Goal: Transaction & Acquisition: Purchase product/service

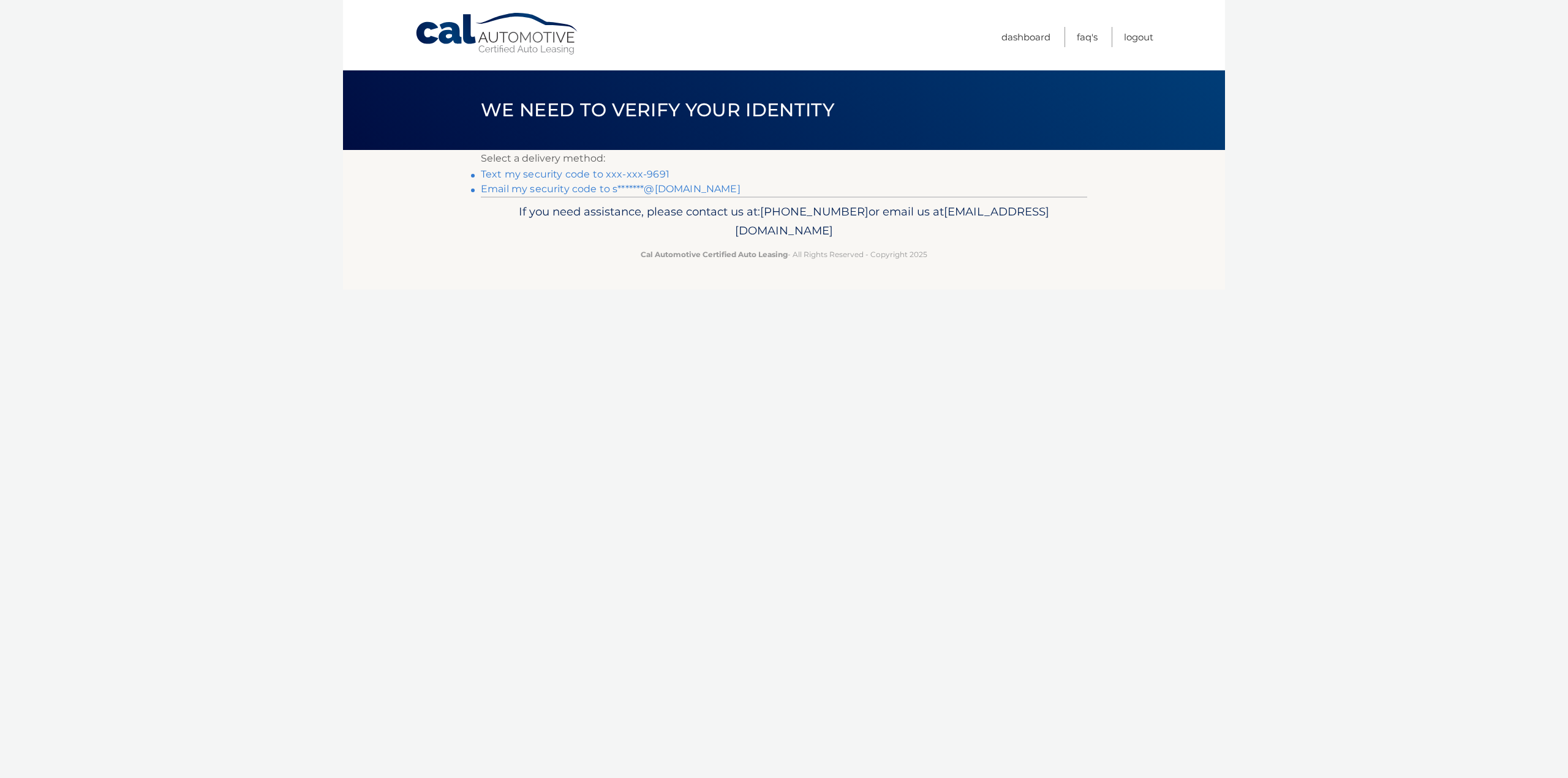
click at [527, 174] on link "Text my security code to xxx-xxx-9691" at bounding box center [575, 173] width 189 height 12
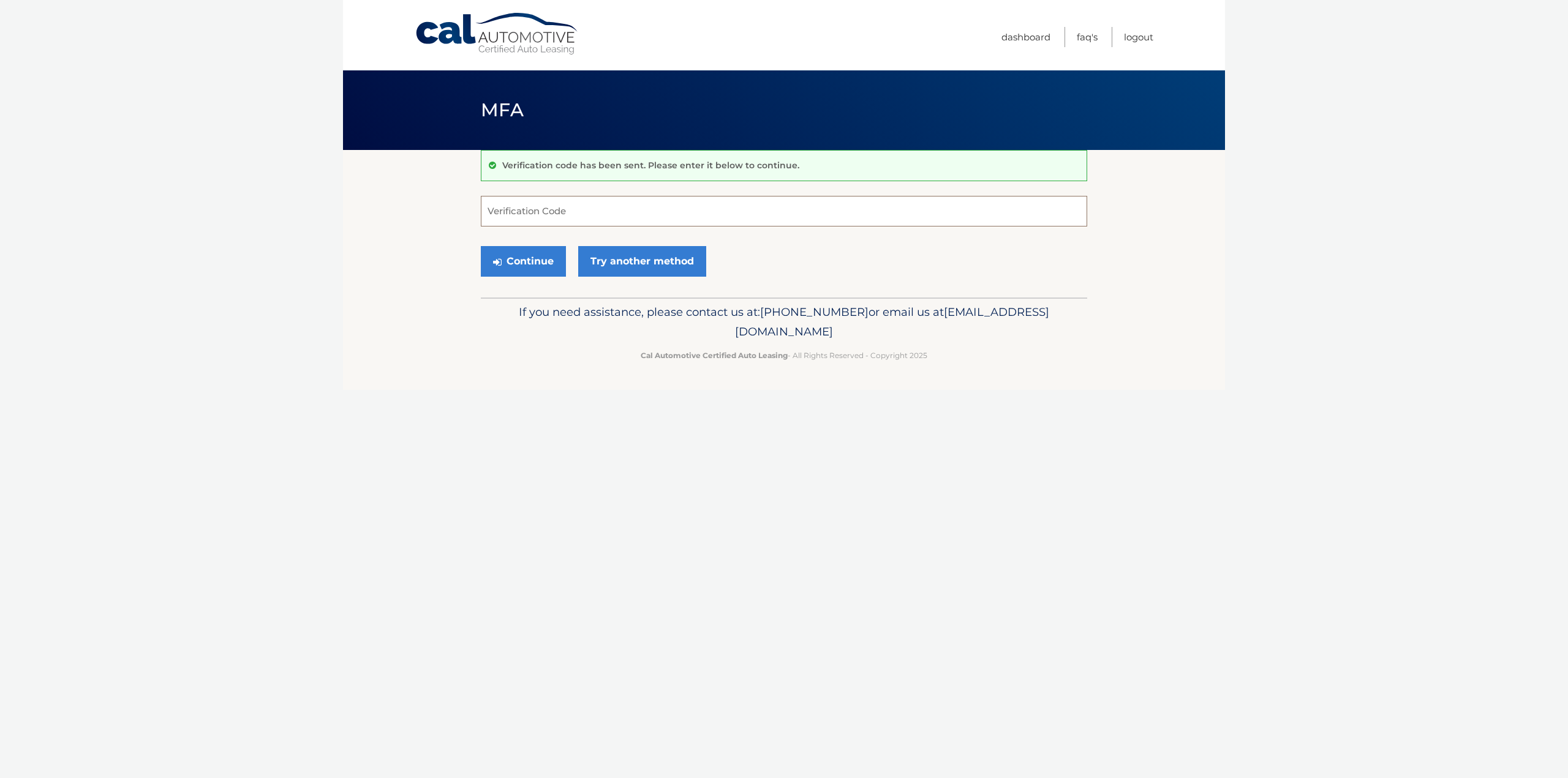
click at [549, 220] on input "Verification Code" at bounding box center [784, 211] width 606 height 31
type input "569611"
click at [489, 267] on button "Continue" at bounding box center [523, 261] width 85 height 31
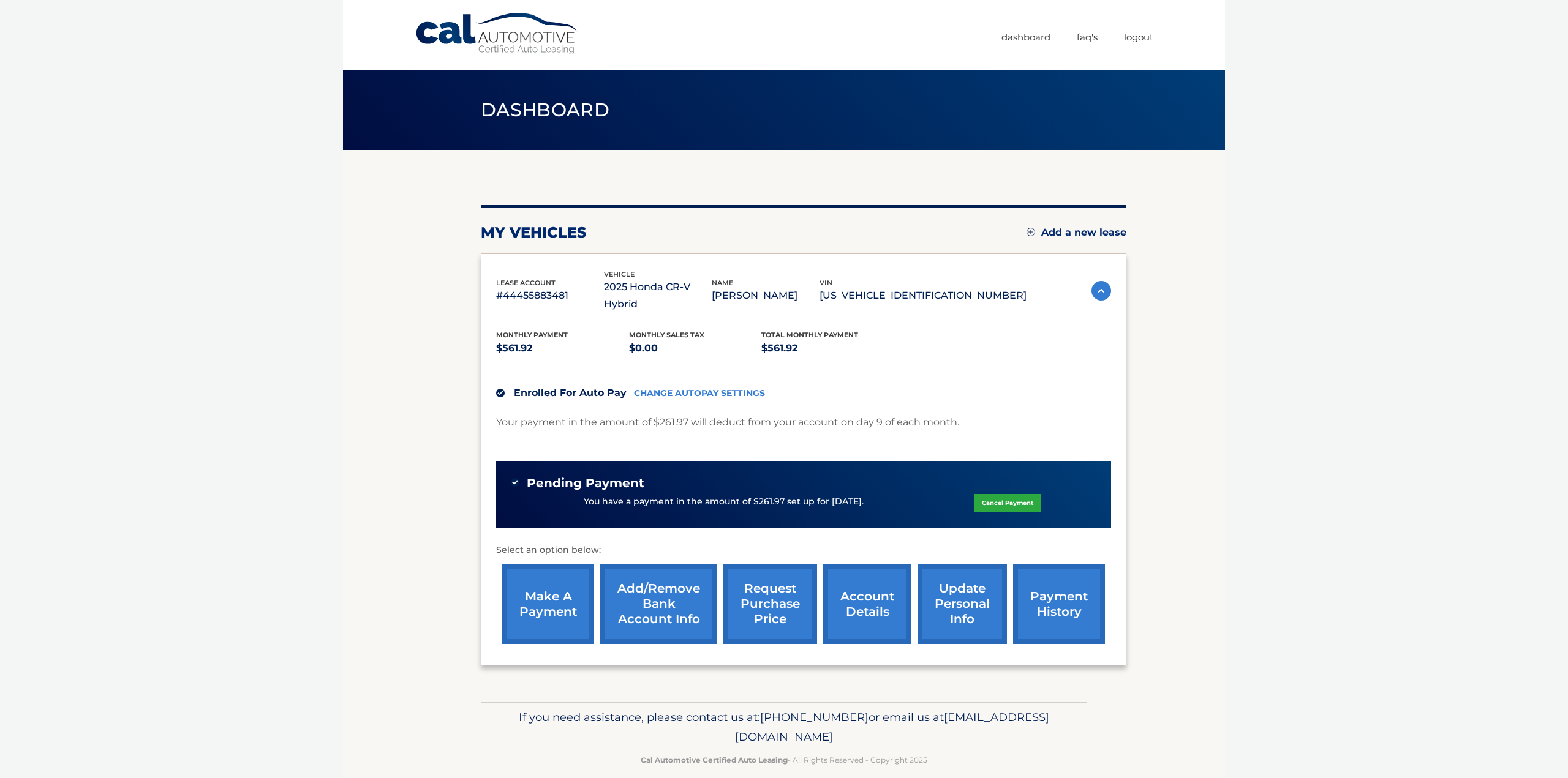
click at [1077, 587] on link "payment history" at bounding box center [1059, 604] width 92 height 80
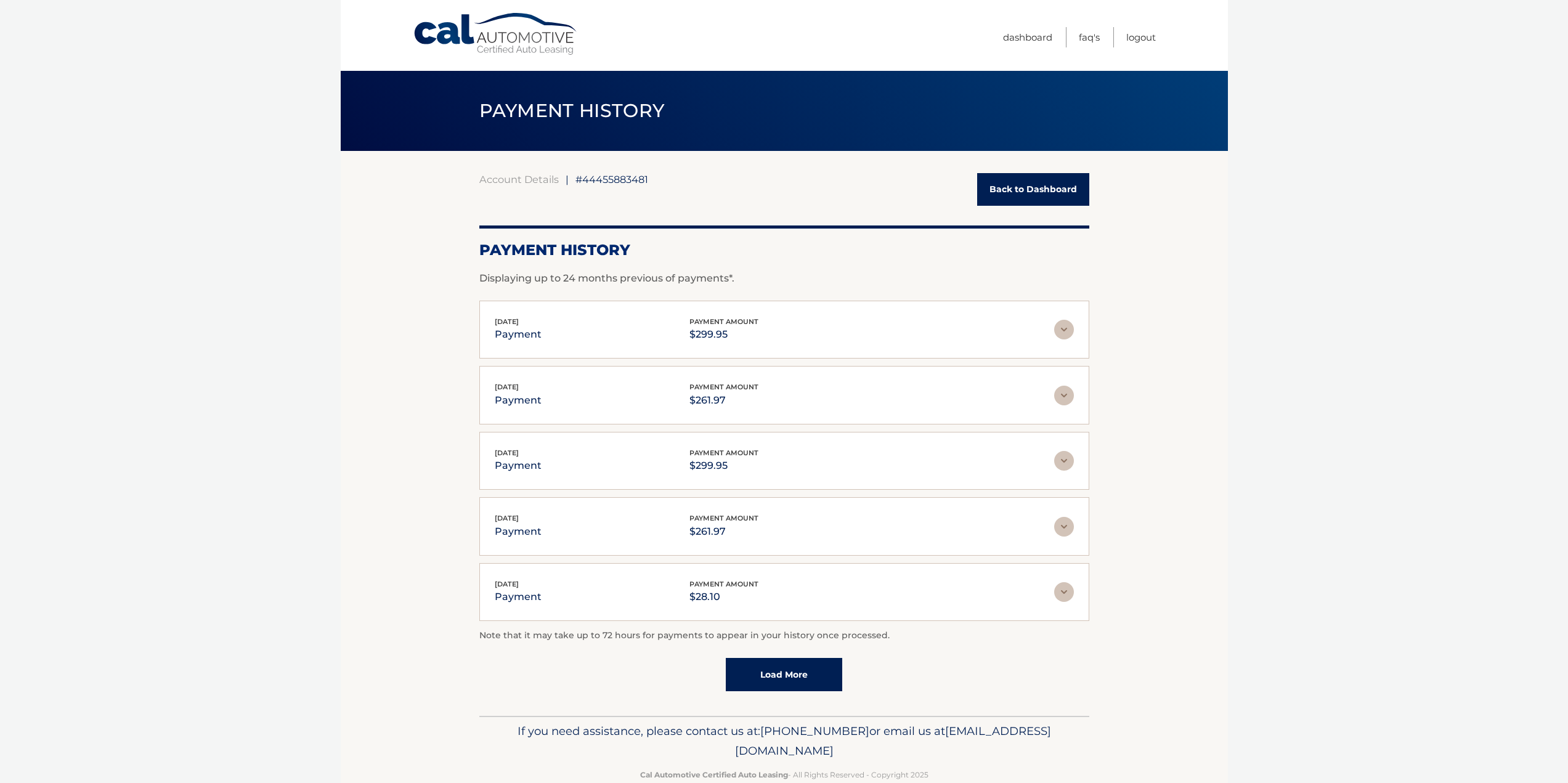
click at [1061, 327] on img at bounding box center [1064, 330] width 20 height 20
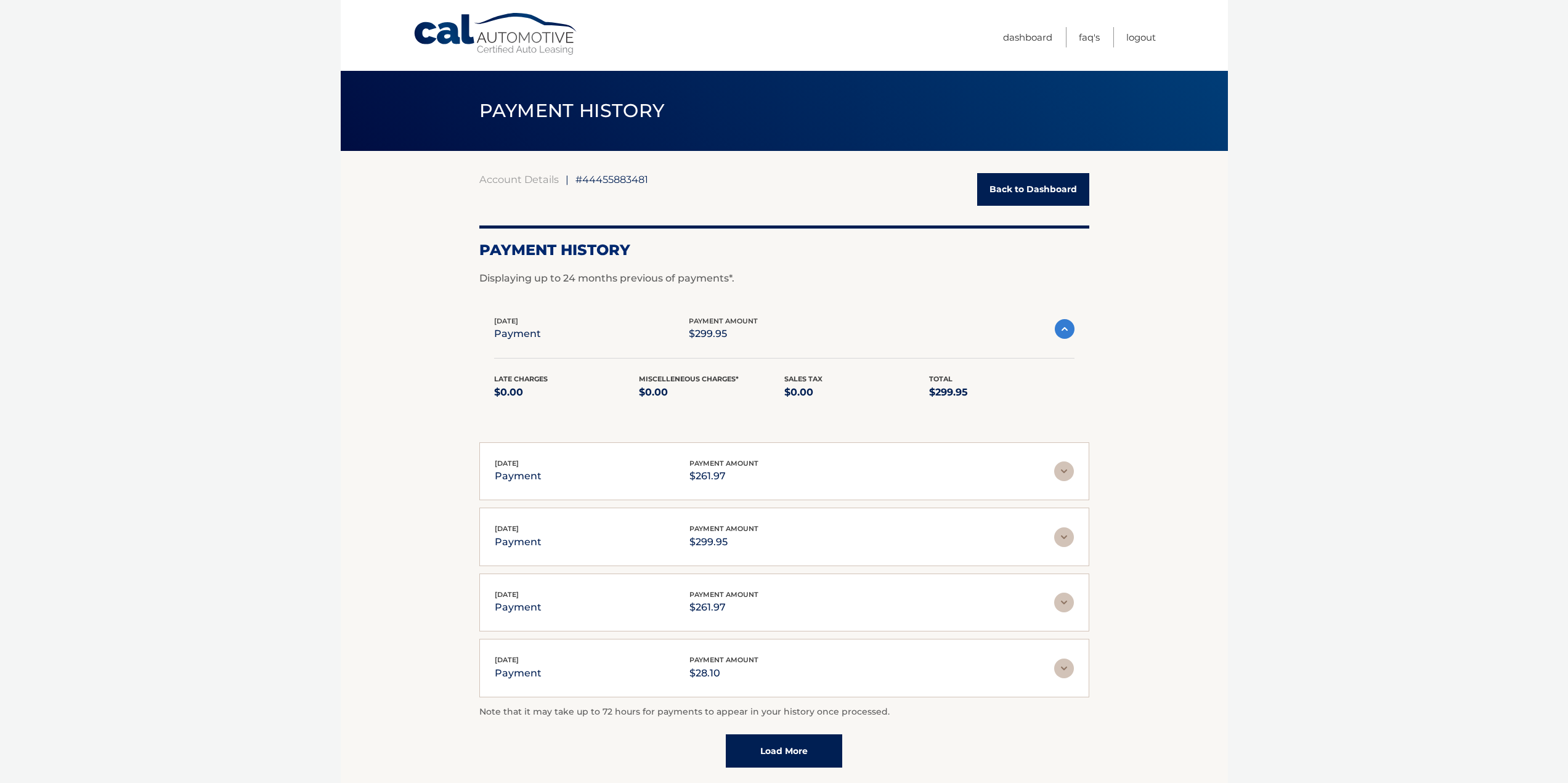
click at [1066, 473] on img at bounding box center [1064, 471] width 20 height 20
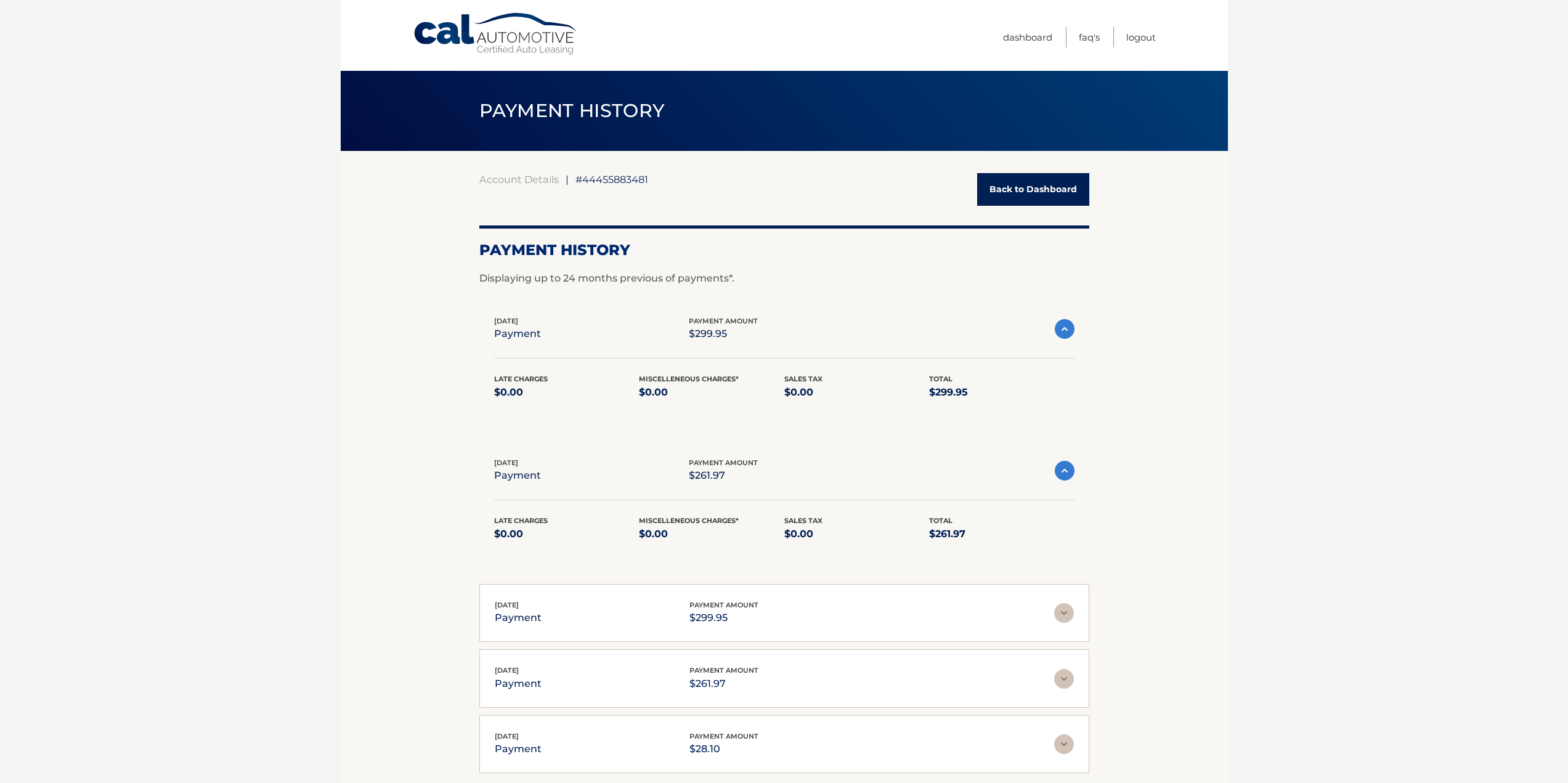
click at [1065, 325] on img at bounding box center [1065, 329] width 20 height 20
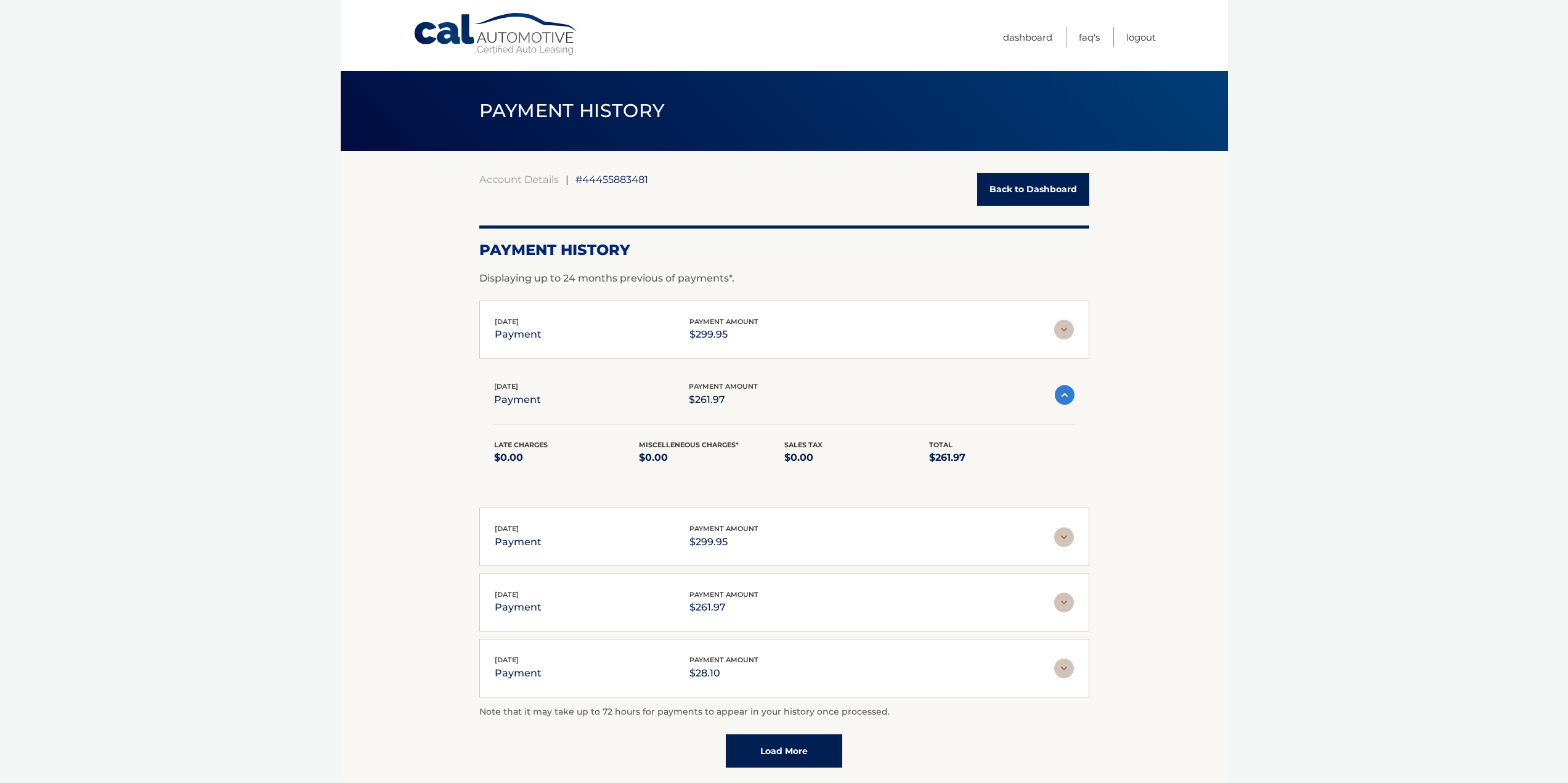
click at [1063, 395] on img at bounding box center [1065, 395] width 20 height 20
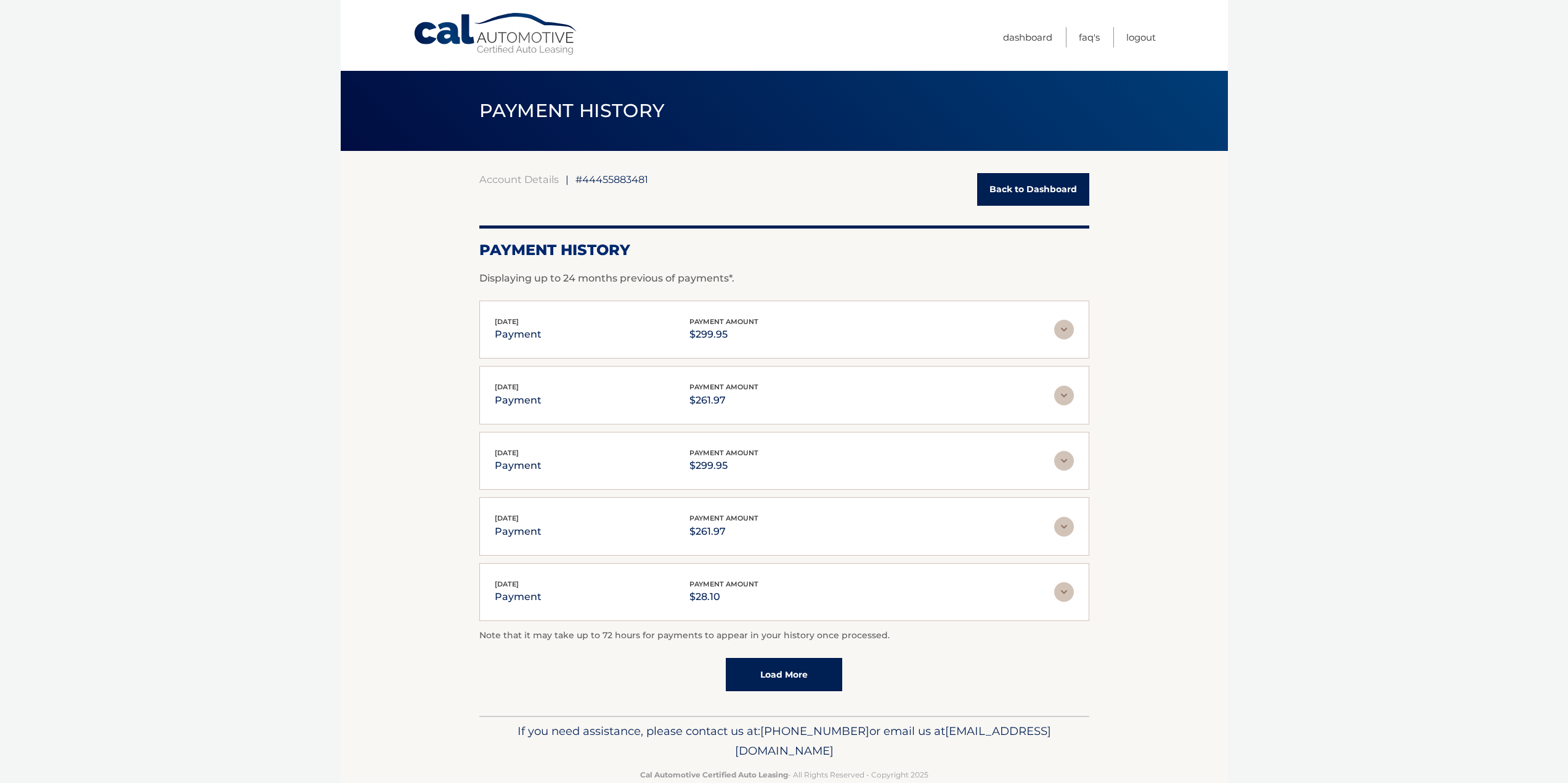
click at [1021, 192] on link "Back to Dashboard" at bounding box center [1033, 189] width 112 height 33
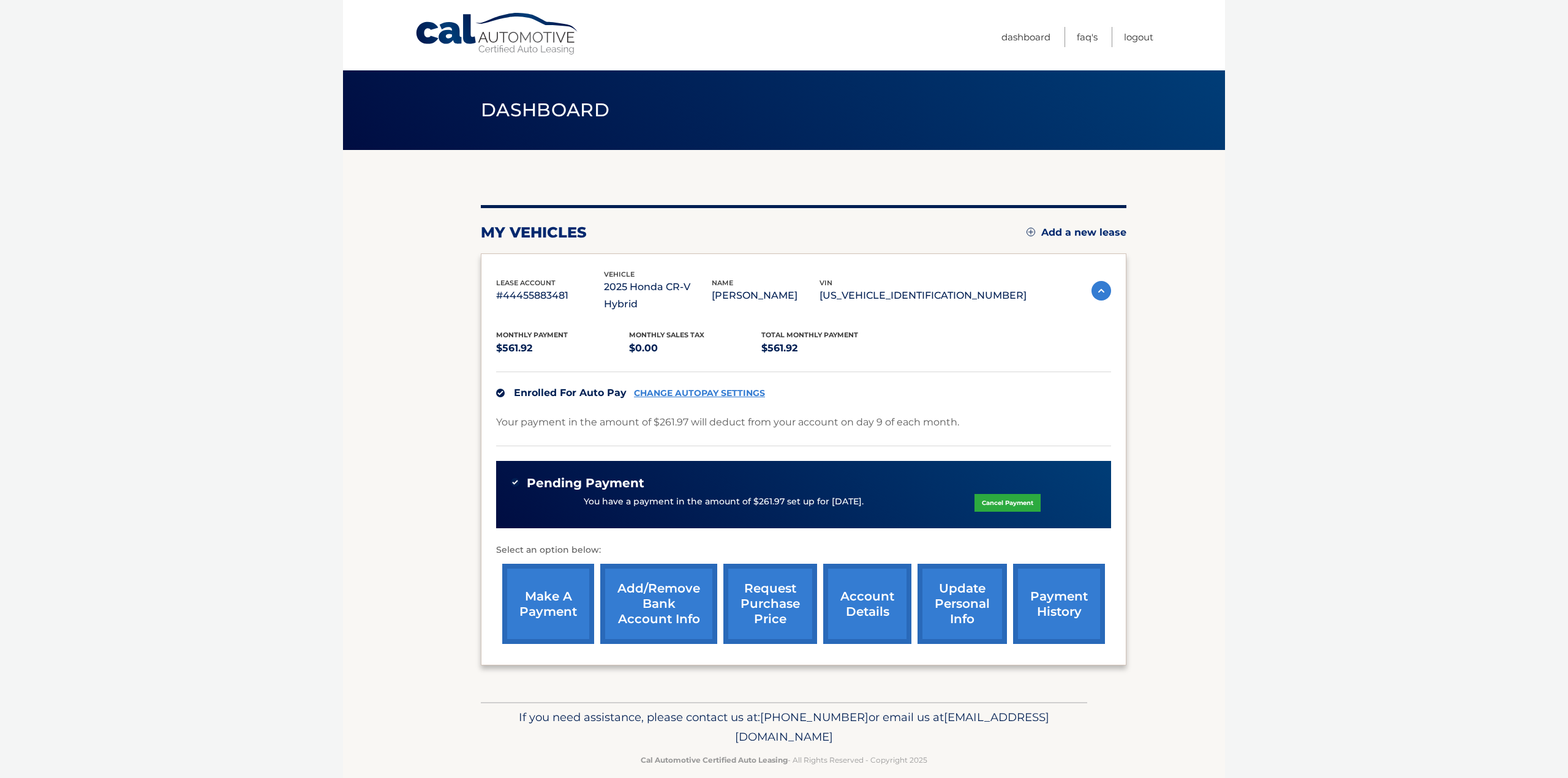
click at [548, 586] on link "make a payment" at bounding box center [549, 604] width 92 height 80
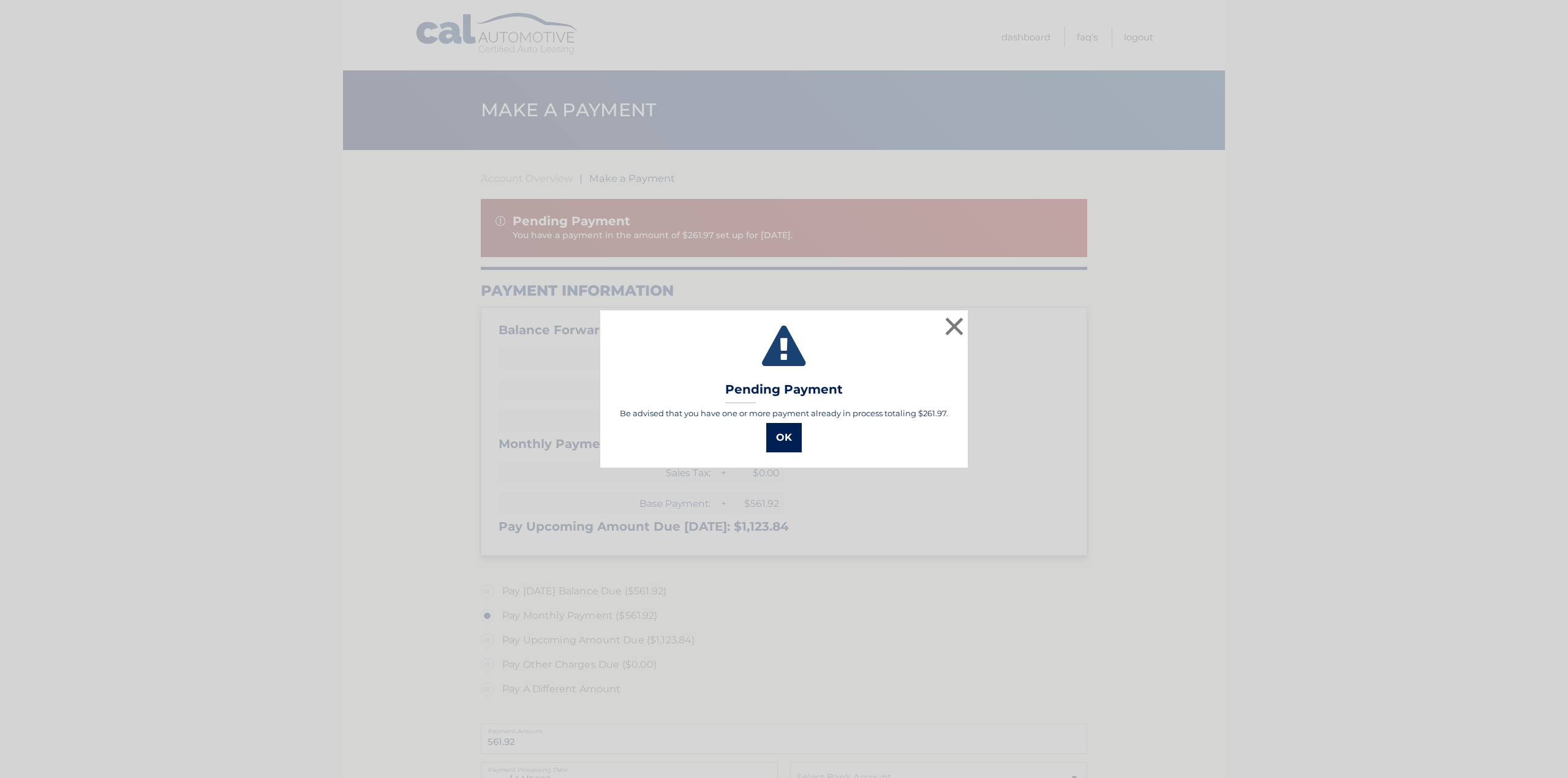
click at [789, 437] on button "OK" at bounding box center [784, 437] width 35 height 30
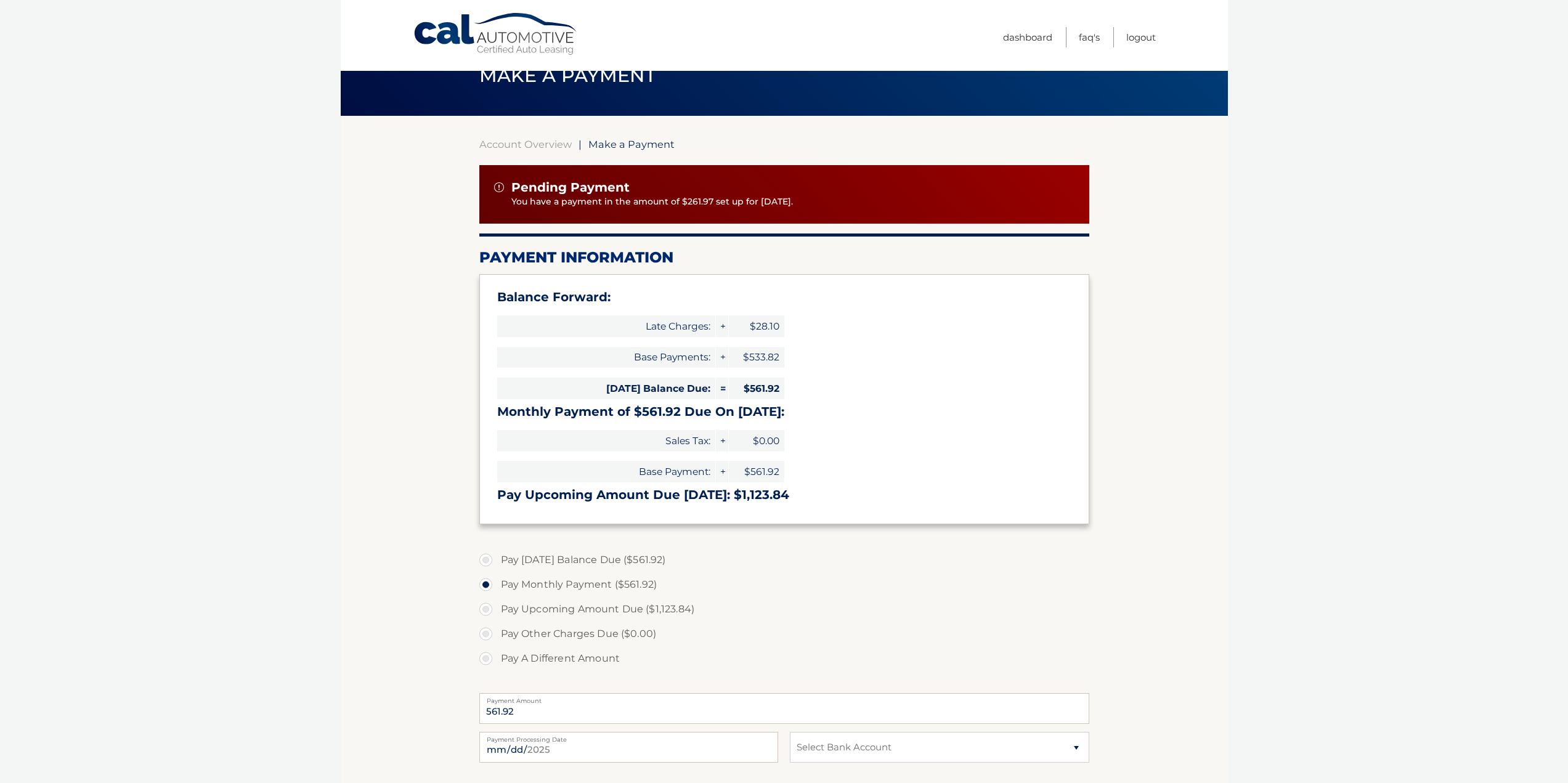
scroll to position [124, 0]
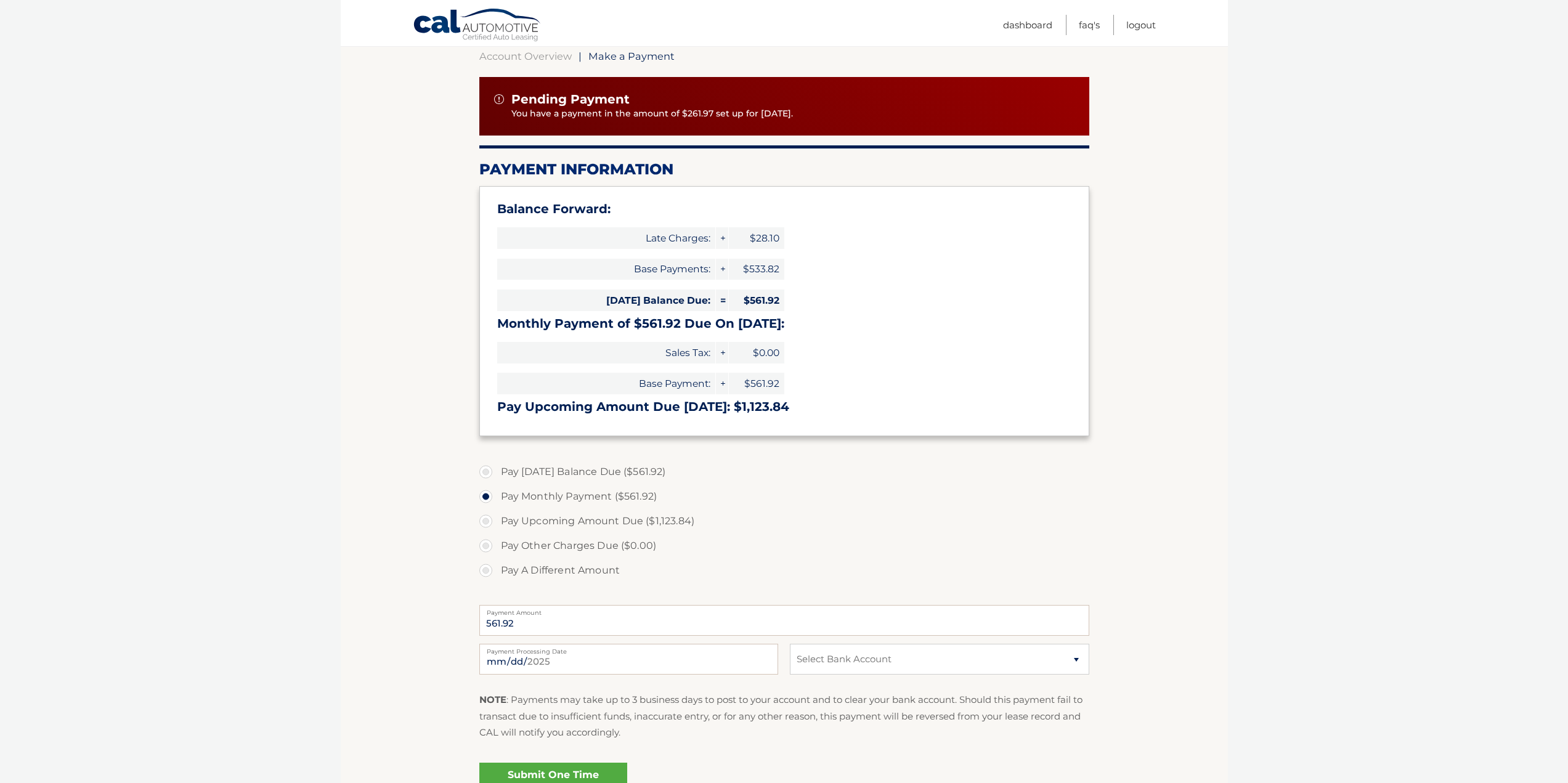
click at [485, 572] on label "Pay A Different Amount" at bounding box center [784, 570] width 610 height 25
click at [485, 572] on input "Pay A Different Amount" at bounding box center [491, 568] width 13 height 20
radio input "true"
click at [599, 617] on input "Payment Amount" at bounding box center [784, 620] width 610 height 31
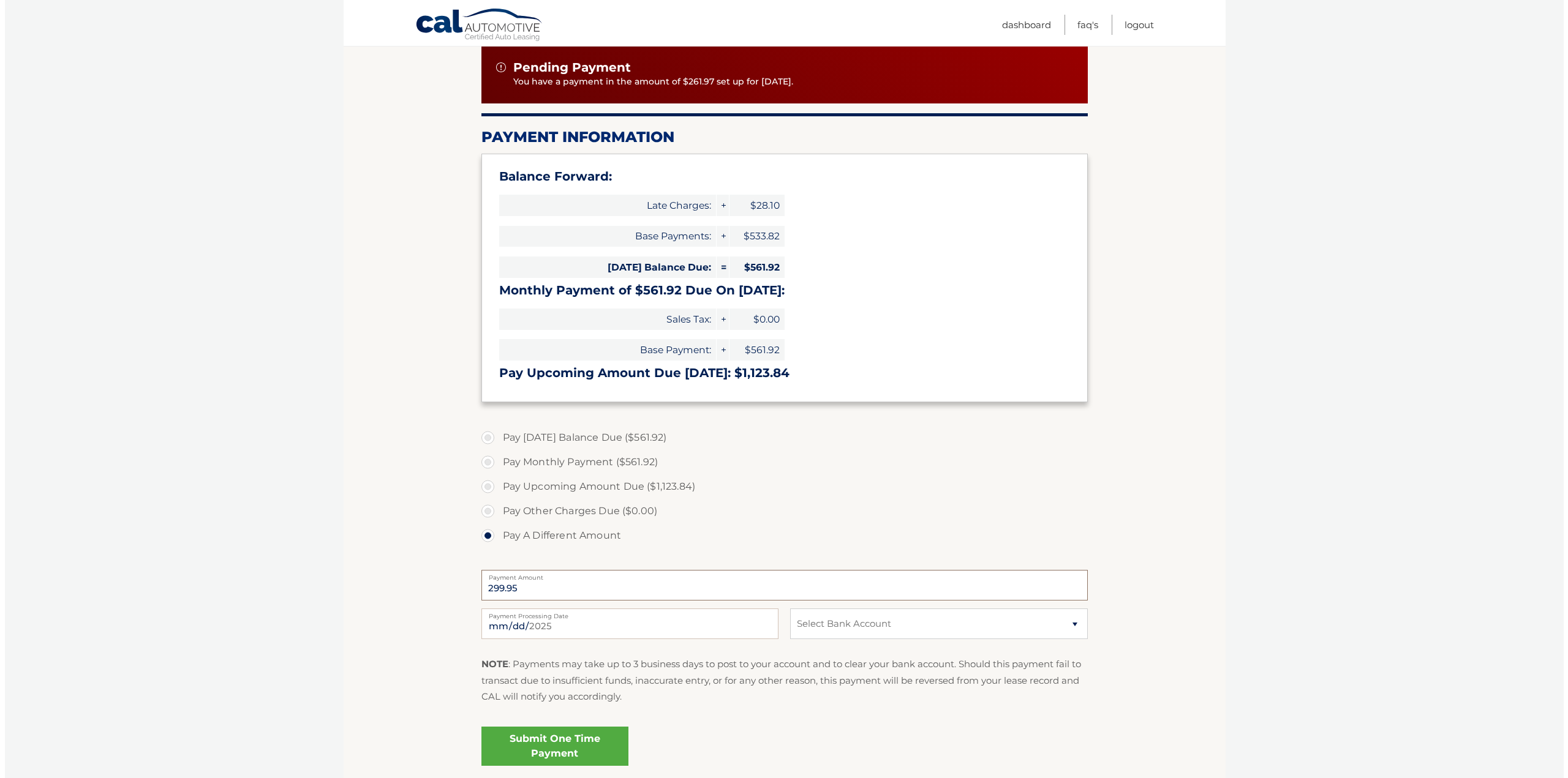
scroll to position [252, 0]
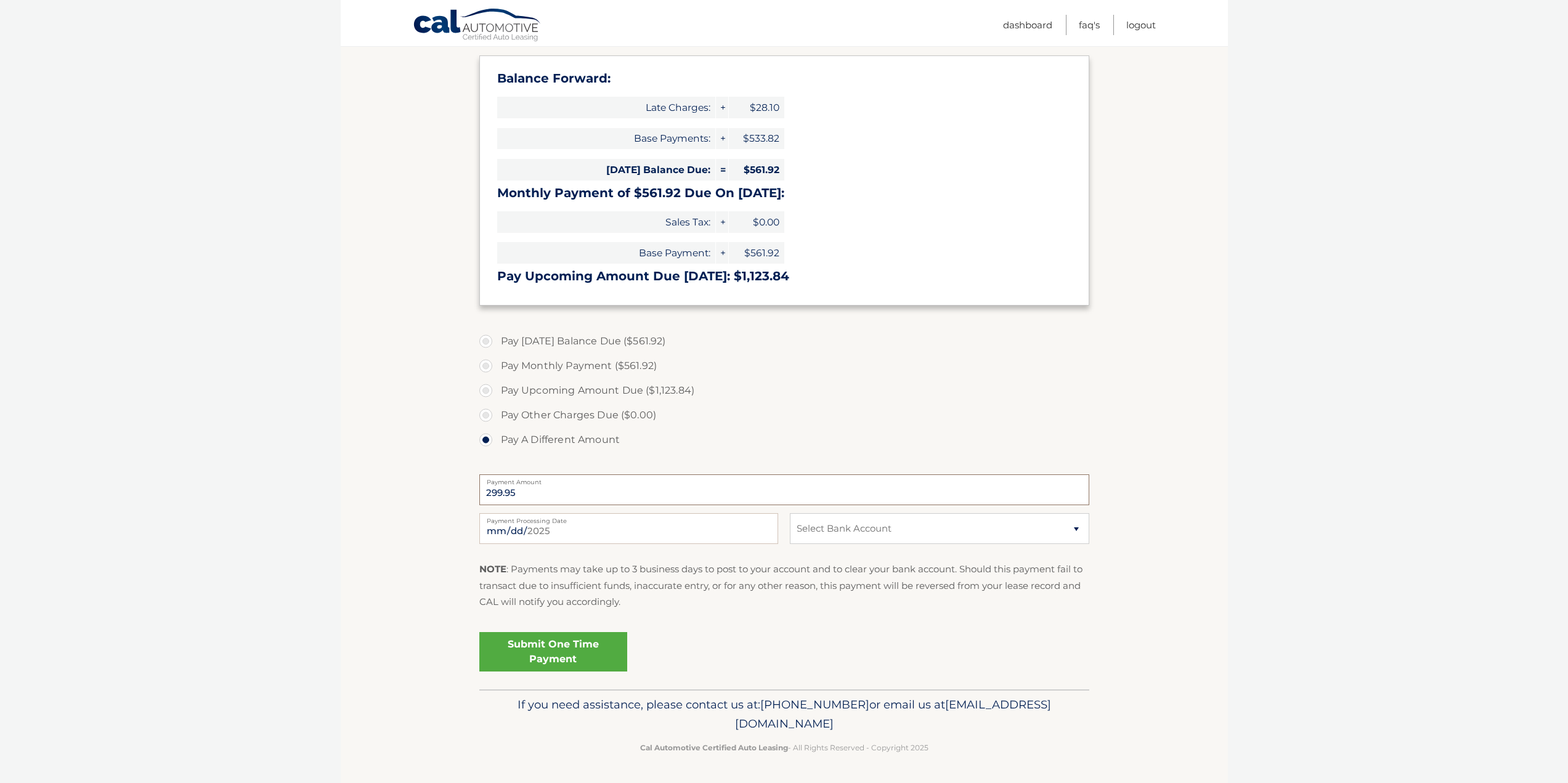
type input "299.95"
drag, startPoint x: 888, startPoint y: 517, endPoint x: 878, endPoint y: 515, distance: 10.2
click at [887, 529] on select "Select Bank Account Checking BANK OF AMERICA, N.A. *****7645 Checking FOURLEAF …" at bounding box center [940, 528] width 299 height 31
click at [879, 514] on select "Select Bank Account Checking BANK OF AMERICA, N.A. *****7645 Checking FOURLEAF …" at bounding box center [940, 528] width 299 height 31
select select "OWM0NWEzMmYtMTIxMy00Mjk4LWE5MWQtMTYzYzg5MjAxMTVj"
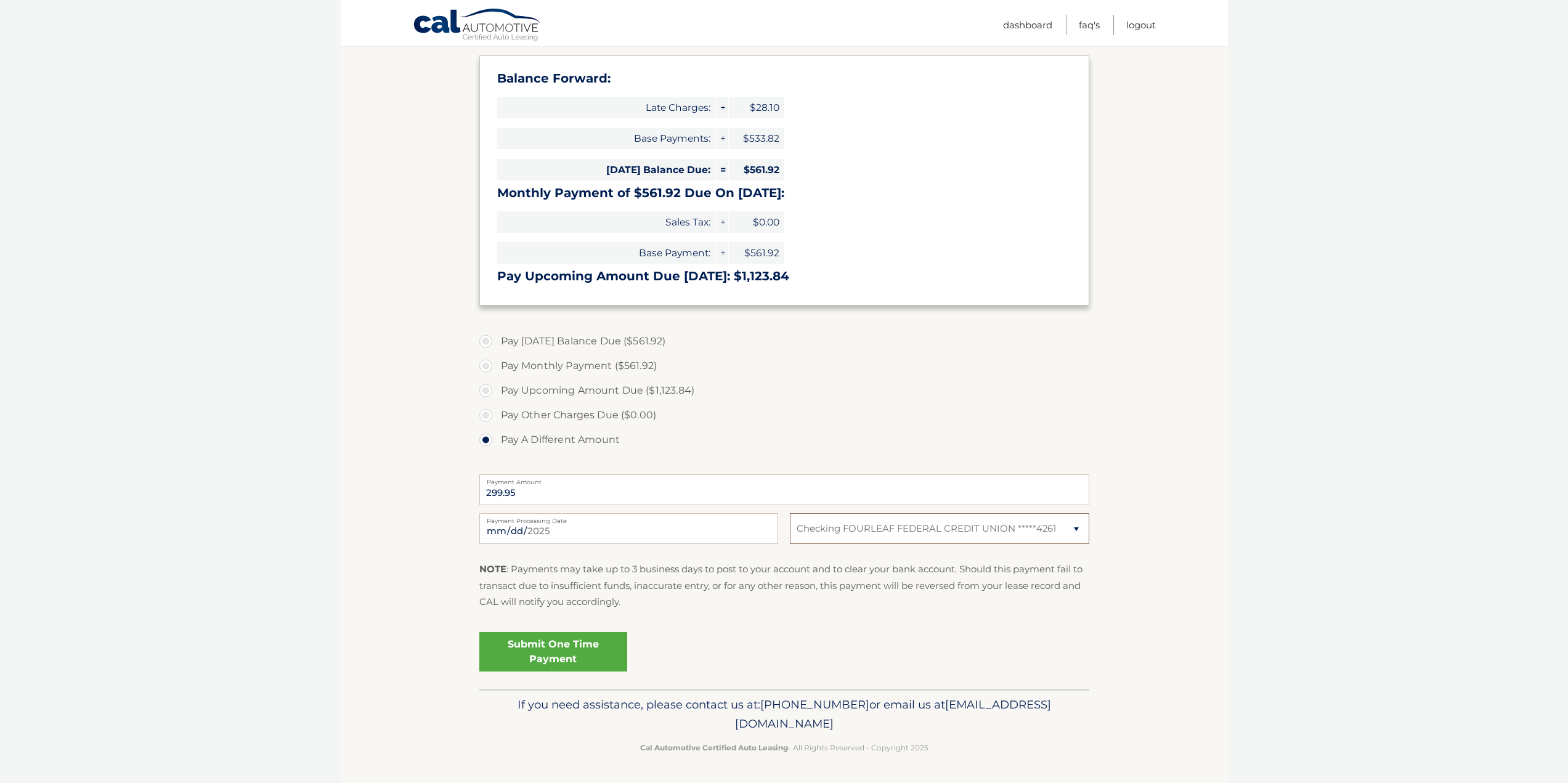
click at [790, 513] on select "Select Bank Account Checking BANK OF AMERICA, N.A. *****7645 Checking FOURLEAF …" at bounding box center [940, 528] width 299 height 31
click at [555, 658] on link "Submit One Time Payment" at bounding box center [553, 651] width 148 height 39
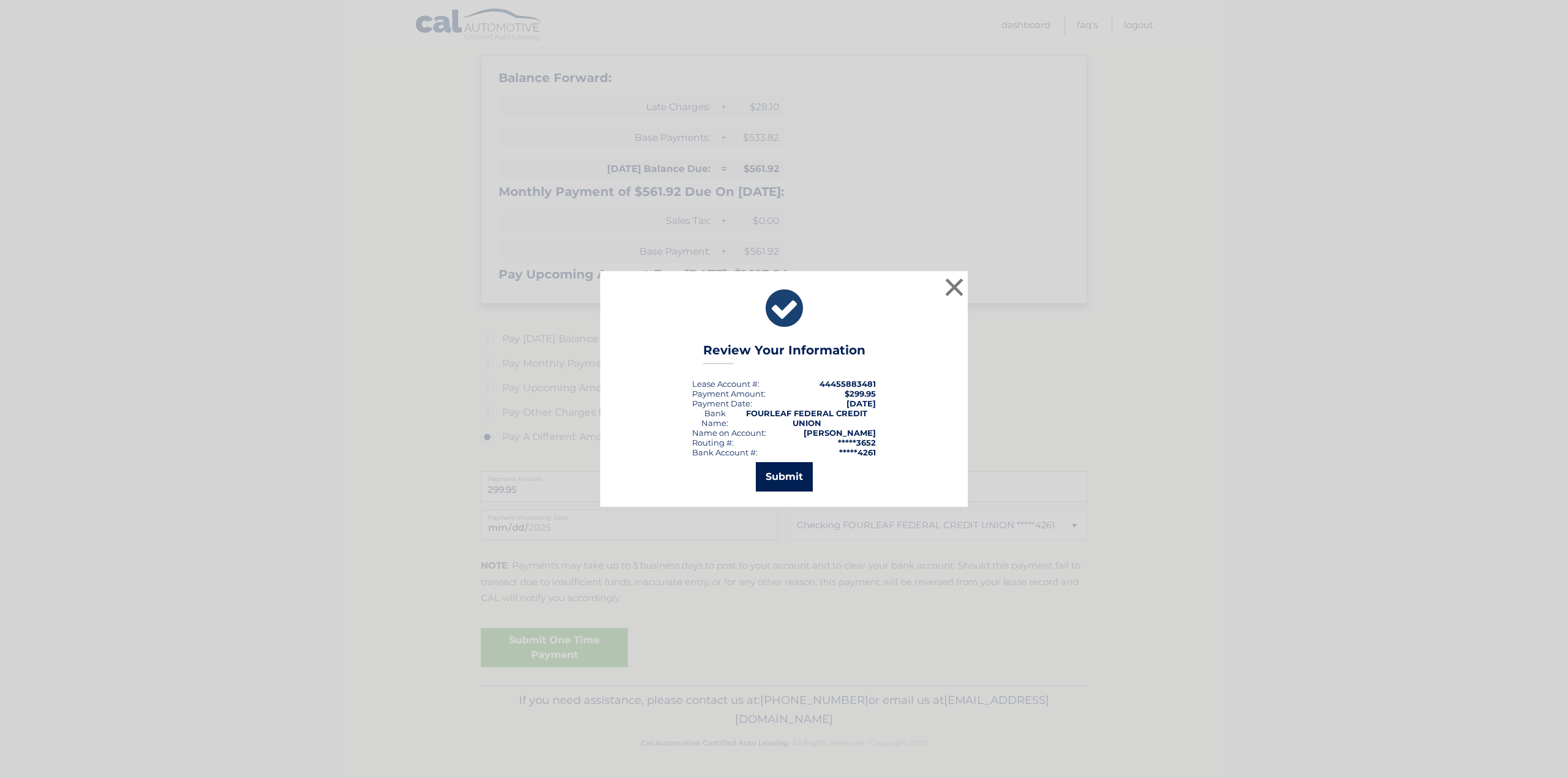
click at [777, 481] on button "Submit" at bounding box center [784, 477] width 57 height 30
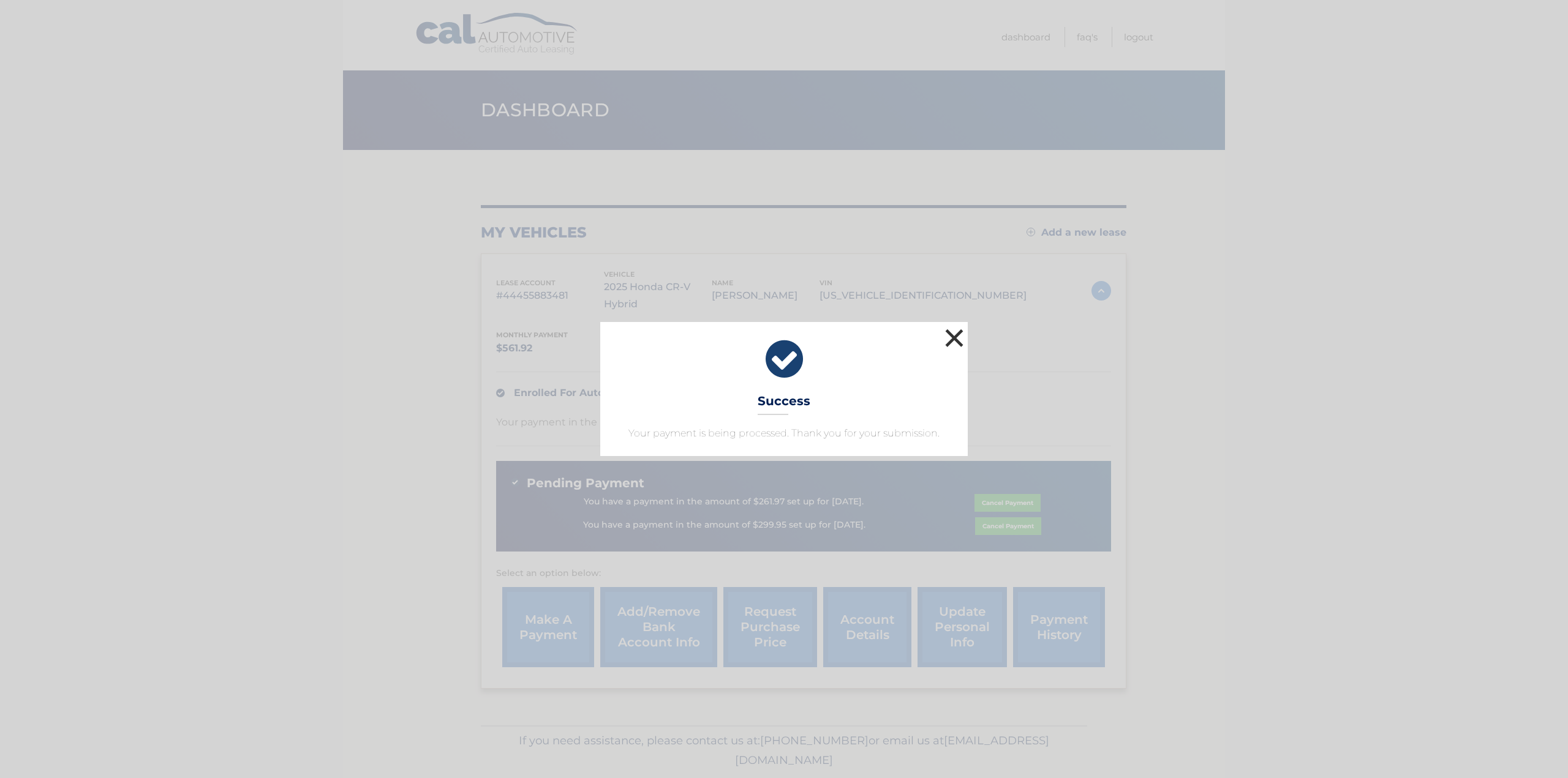
click at [956, 333] on button "×" at bounding box center [953, 337] width 24 height 24
